Goal: Information Seeking & Learning: Learn about a topic

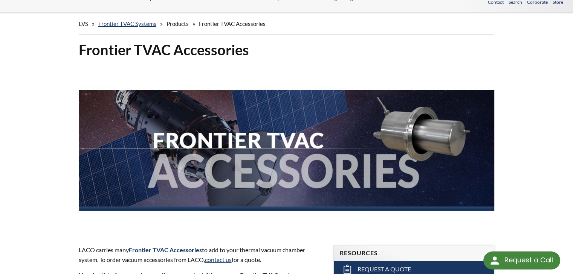
scroll to position [251, 0]
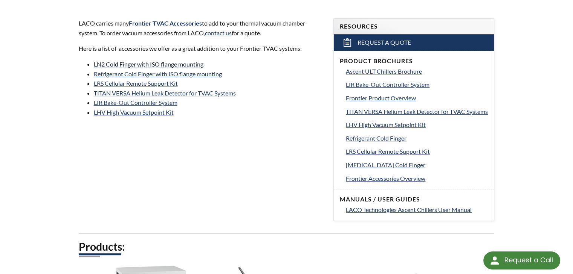
click at [136, 64] on link "LN2 Cold Finger with ISO flange mounting" at bounding box center [149, 64] width 110 height 7
click at [151, 75] on link "Refrigerant Cold Finger with ISO flange mounting" at bounding box center [158, 73] width 128 height 7
click at [144, 100] on link "LIR Bake-Out Controller System" at bounding box center [136, 102] width 84 height 7
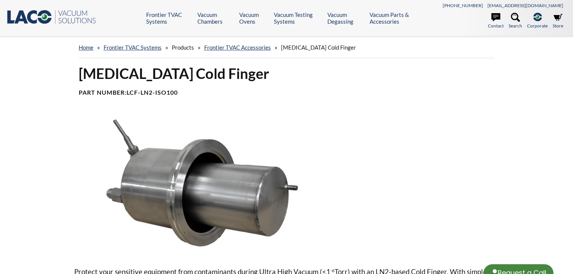
select select "Language Translate Widget"
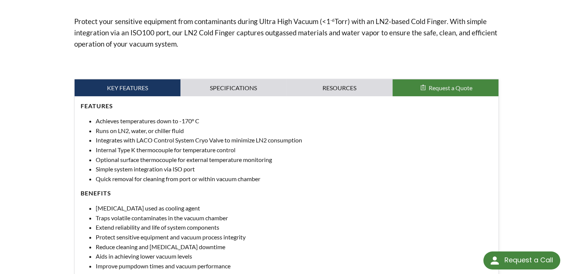
scroll to position [314, 0]
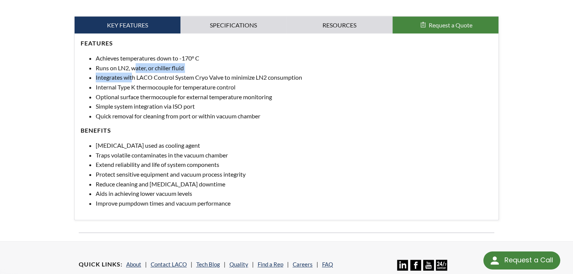
drag, startPoint x: 135, startPoint y: 70, endPoint x: 132, endPoint y: 82, distance: 12.4
click at [132, 82] on ul "Achieves temperatures down to -170° C Runs on LN2, water, or chiller fluid Inte…" at bounding box center [287, 86] width 412 height 67
click at [132, 82] on li "Integrates with LACO Control System Cryo Valve to minimize LN2 consumption" at bounding box center [294, 78] width 397 height 10
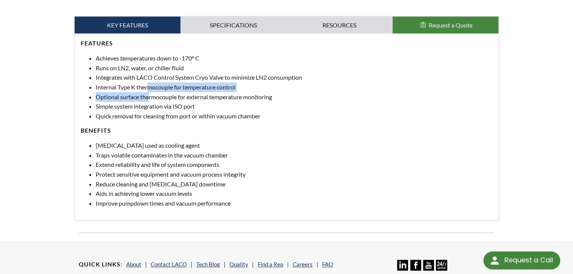
drag, startPoint x: 148, startPoint y: 88, endPoint x: 148, endPoint y: 97, distance: 9.1
click at [148, 97] on ul "Achieves temperatures down to -170° C Runs on LN2, water, or chiller fluid Inte…" at bounding box center [287, 86] width 412 height 67
click at [148, 97] on li "Optional surface thermocouple for external temperature monitoring" at bounding box center [294, 97] width 397 height 10
drag, startPoint x: 153, startPoint y: 90, endPoint x: 151, endPoint y: 100, distance: 9.5
click at [151, 100] on ul "Achieves temperatures down to -170° C Runs on LN2, water, or chiller fluid Inte…" at bounding box center [287, 86] width 412 height 67
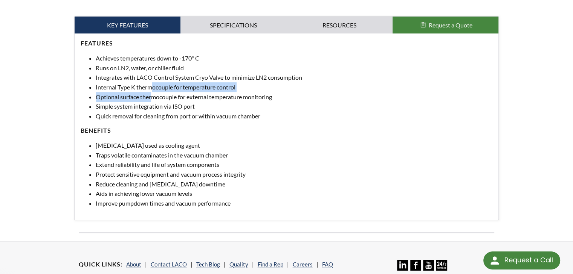
click at [151, 100] on li "Optional surface thermocouple for external temperature monitoring" at bounding box center [294, 97] width 397 height 10
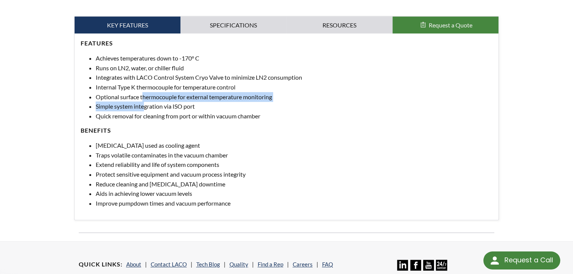
drag, startPoint x: 144, startPoint y: 104, endPoint x: 143, endPoint y: 97, distance: 7.5
click at [143, 97] on ul "Achieves temperatures down to -170° C Runs on LN2, water, or chiller fluid Inte…" at bounding box center [287, 86] width 412 height 67
click at [143, 97] on li "Optional surface thermocouple for external temperature monitoring" at bounding box center [294, 97] width 397 height 10
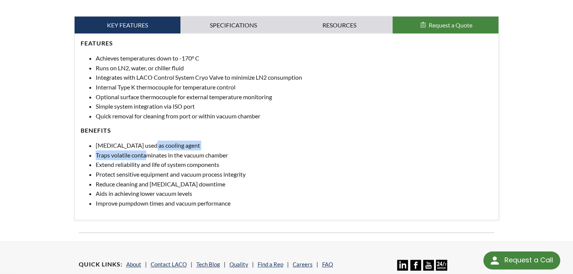
drag, startPoint x: 145, startPoint y: 145, endPoint x: 146, endPoint y: 155, distance: 10.7
click at [146, 155] on ul "Liquid nitrogen used as cooling agent Traps volatile contaminates in the vacuum…" at bounding box center [287, 174] width 412 height 67
click at [146, 155] on li "Traps volatile contaminates in the vacuum chamber" at bounding box center [294, 156] width 397 height 10
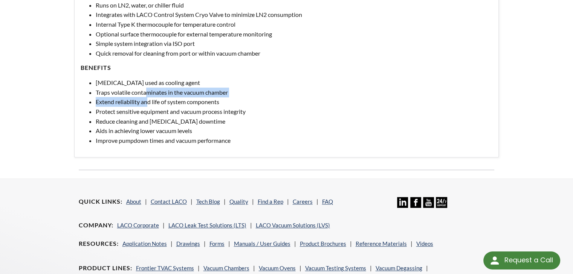
drag, startPoint x: 148, startPoint y: 95, endPoint x: 147, endPoint y: 104, distance: 9.2
click at [147, 104] on ul "Liquid nitrogen used as cooling agent Traps volatile contaminates in the vacuum…" at bounding box center [287, 111] width 412 height 67
click at [147, 104] on li "Extend reliability and life of system components" at bounding box center [294, 102] width 397 height 10
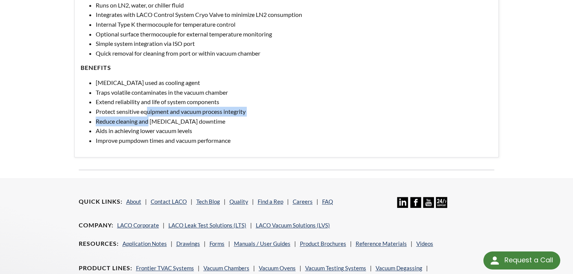
drag, startPoint x: 146, startPoint y: 113, endPoint x: 147, endPoint y: 125, distance: 12.1
click at [147, 125] on ul "Liquid nitrogen used as cooling agent Traps volatile contaminates in the vacuum…" at bounding box center [287, 111] width 412 height 67
click at [147, 125] on li "Reduce cleaning and decontamination downtime" at bounding box center [294, 122] width 397 height 10
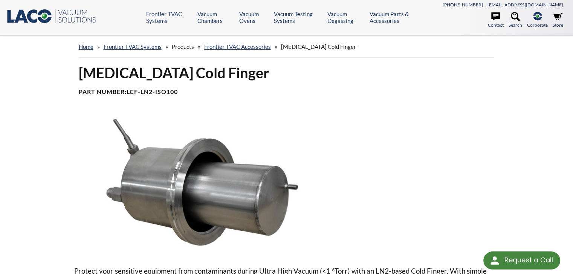
scroll to position [0, 0]
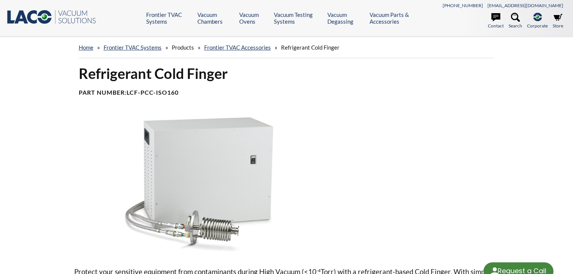
select select "Language Translate Widget"
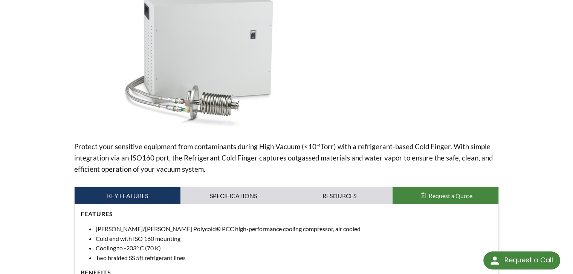
scroll to position [188, 0]
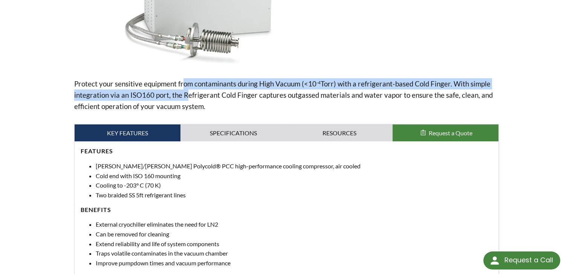
drag, startPoint x: 183, startPoint y: 85, endPoint x: 183, endPoint y: 95, distance: 10.2
click at [183, 95] on p "Protect your sensitive equipment from contaminants during High Vacuum (<10 -4 T…" at bounding box center [286, 95] width 425 height 34
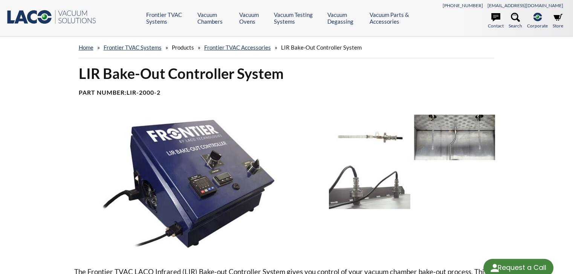
select select "Language Translate Widget"
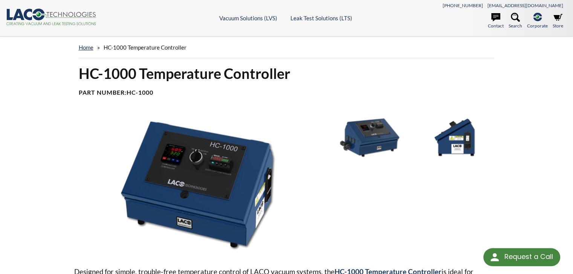
select select "Language Translate Widget"
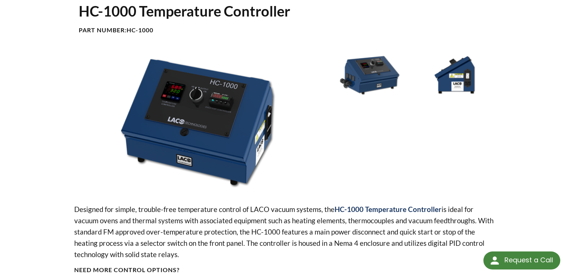
scroll to position [125, 0]
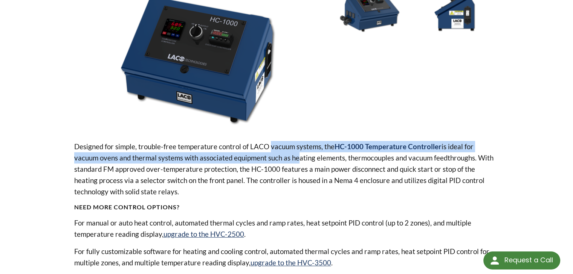
drag, startPoint x: 270, startPoint y: 148, endPoint x: 270, endPoint y: 154, distance: 6.4
click at [270, 154] on p "Designed for simple, trouble-free temperature control of LACO vacuum systems, t…" at bounding box center [286, 169] width 425 height 56
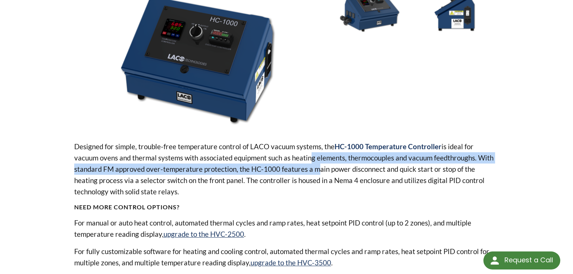
drag, startPoint x: 283, startPoint y: 154, endPoint x: 283, endPoint y: 168, distance: 14.3
click at [283, 168] on p "Designed for simple, trouble-free temperature control of LACO vacuum systems, t…" at bounding box center [286, 169] width 425 height 56
drag, startPoint x: 274, startPoint y: 161, endPoint x: 274, endPoint y: 169, distance: 8.3
click at [274, 169] on p "Designed for simple, trouble-free temperature control of LACO vacuum systems, t…" at bounding box center [286, 169] width 425 height 56
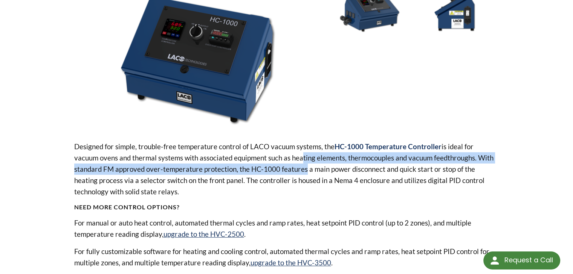
click at [274, 169] on p "Designed for simple, trouble-free temperature control of LACO vacuum systems, t…" at bounding box center [286, 169] width 425 height 56
drag, startPoint x: 273, startPoint y: 162, endPoint x: 274, endPoint y: 169, distance: 7.2
click at [274, 170] on p "Designed for simple, trouble-free temperature control of LACO vacuum systems, t…" at bounding box center [286, 169] width 425 height 56
click at [274, 169] on p "Designed for simple, trouble-free temperature control of LACO vacuum systems, t…" at bounding box center [286, 169] width 425 height 56
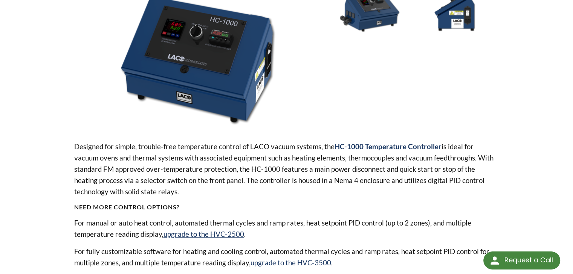
scroll to position [188, 0]
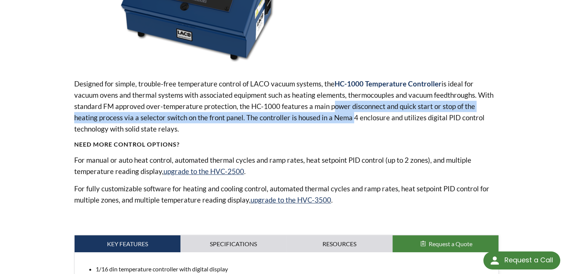
drag, startPoint x: 299, startPoint y: 110, endPoint x: 299, endPoint y: 121, distance: 11.3
click at [299, 121] on p "Designed for simple, trouble-free temperature control of LACO vacuum systems, t…" at bounding box center [286, 106] width 425 height 56
drag, startPoint x: 230, startPoint y: 120, endPoint x: 231, endPoint y: 109, distance: 10.5
click at [231, 109] on p "Designed for simple, trouble-free temperature control of LACO vacuum systems, t…" at bounding box center [286, 106] width 425 height 56
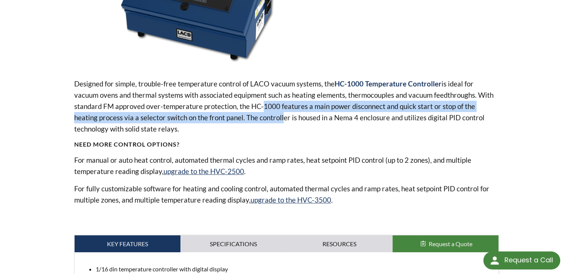
click at [231, 109] on p "Designed for simple, trouble-free temperature control of LACO vacuum systems, t…" at bounding box center [286, 106] width 425 height 56
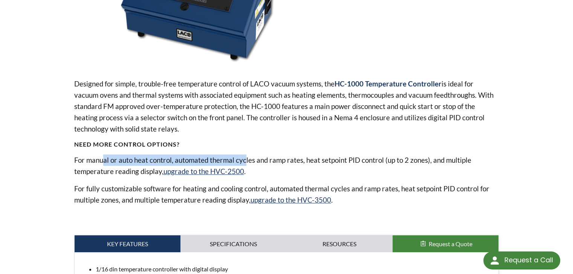
drag, startPoint x: 104, startPoint y: 159, endPoint x: 245, endPoint y: 160, distance: 141.9
click at [245, 160] on p "For manual or auto heat control, automated thermal cycles and ramp rates, heat …" at bounding box center [286, 166] width 425 height 23
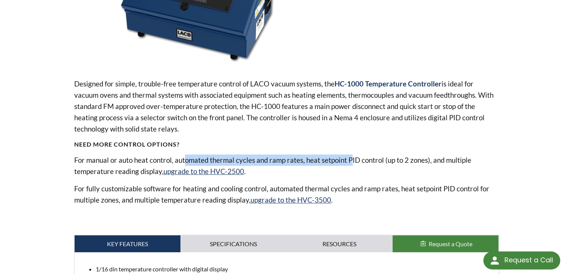
drag, startPoint x: 183, startPoint y: 158, endPoint x: 350, endPoint y: 162, distance: 167.5
click at [350, 162] on p "For manual or auto heat control, automated thermal cycles and ramp rates, heat …" at bounding box center [286, 166] width 425 height 23
drag, startPoint x: 280, startPoint y: 160, endPoint x: 348, endPoint y: 160, distance: 67.4
click at [348, 160] on p "For manual or auto heat control, automated thermal cycles and ramp rates, heat …" at bounding box center [286, 166] width 425 height 23
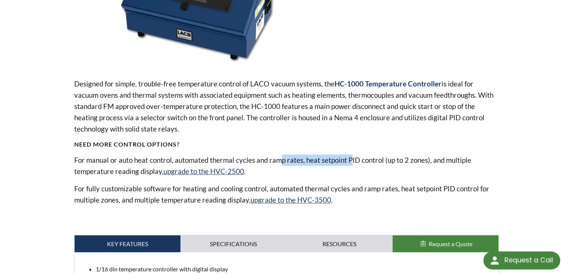
click at [348, 160] on p "For manual or auto heat control, automated thermal cycles and ramp rates, heat …" at bounding box center [286, 166] width 425 height 23
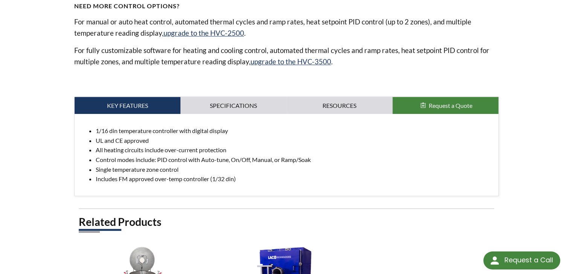
scroll to position [314, 0]
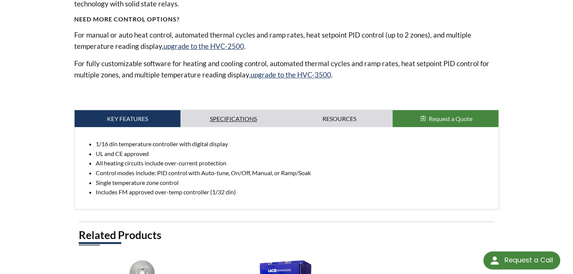
click at [262, 117] on link "Specifications" at bounding box center [233, 118] width 106 height 17
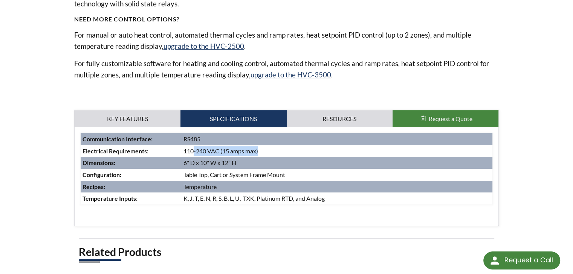
drag, startPoint x: 213, startPoint y: 150, endPoint x: 298, endPoint y: 150, distance: 84.7
click at [298, 150] on td "110-240 VAC (15 amps max)" at bounding box center [336, 151] width 311 height 12
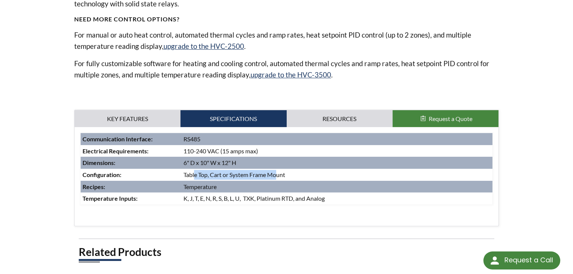
drag, startPoint x: 203, startPoint y: 174, endPoint x: 277, endPoint y: 170, distance: 73.9
click at [277, 170] on td "Table Top, Cart or System Frame Mount" at bounding box center [336, 175] width 311 height 12
drag, startPoint x: 199, startPoint y: 176, endPoint x: 266, endPoint y: 177, distance: 66.6
click at [266, 177] on td "Table Top, Cart or System Frame Mount" at bounding box center [336, 175] width 311 height 12
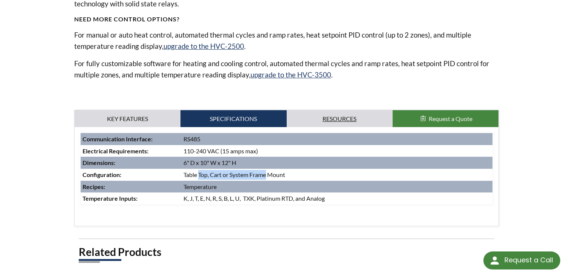
click at [358, 119] on link "Resources" at bounding box center [339, 118] width 106 height 17
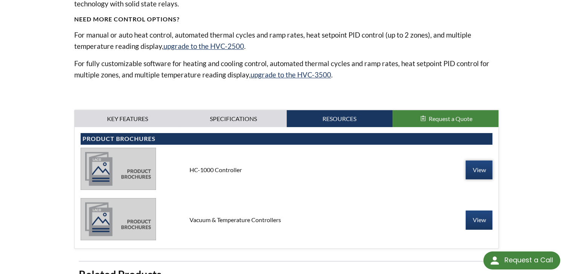
click at [471, 165] on link "View" at bounding box center [478, 170] width 27 height 19
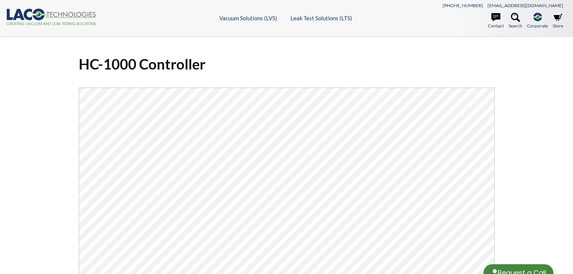
select select "Language Translate Widget"
